Goal: Answer question/provide support

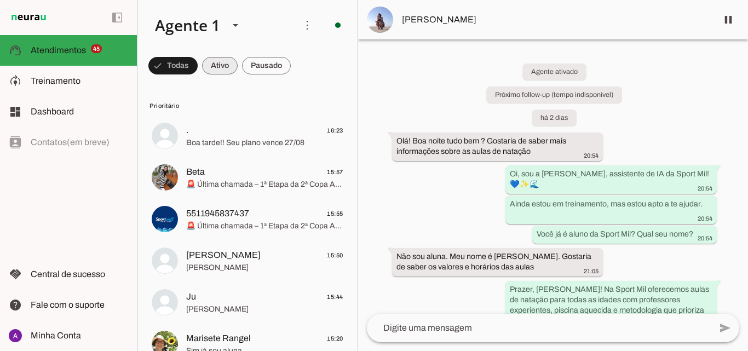
click at [198, 73] on span at bounding box center [172, 66] width 49 height 26
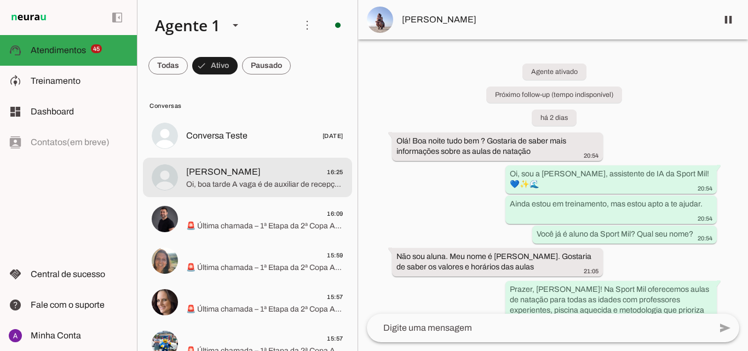
click at [242, 165] on span "[PERSON_NAME] 16:25" at bounding box center [264, 172] width 157 height 14
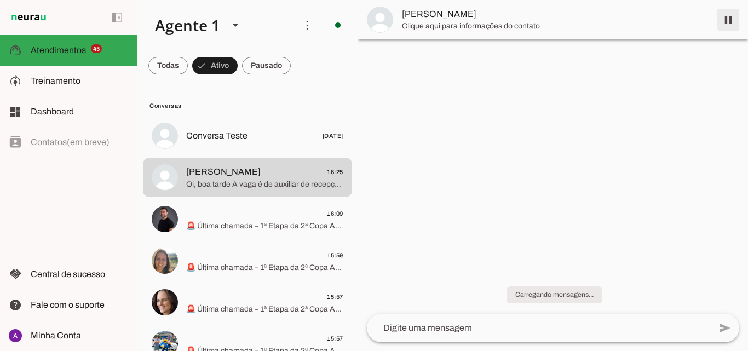
click at [729, 15] on span at bounding box center [729, 20] width 26 height 26
